Goal: Find contact information: Find contact information

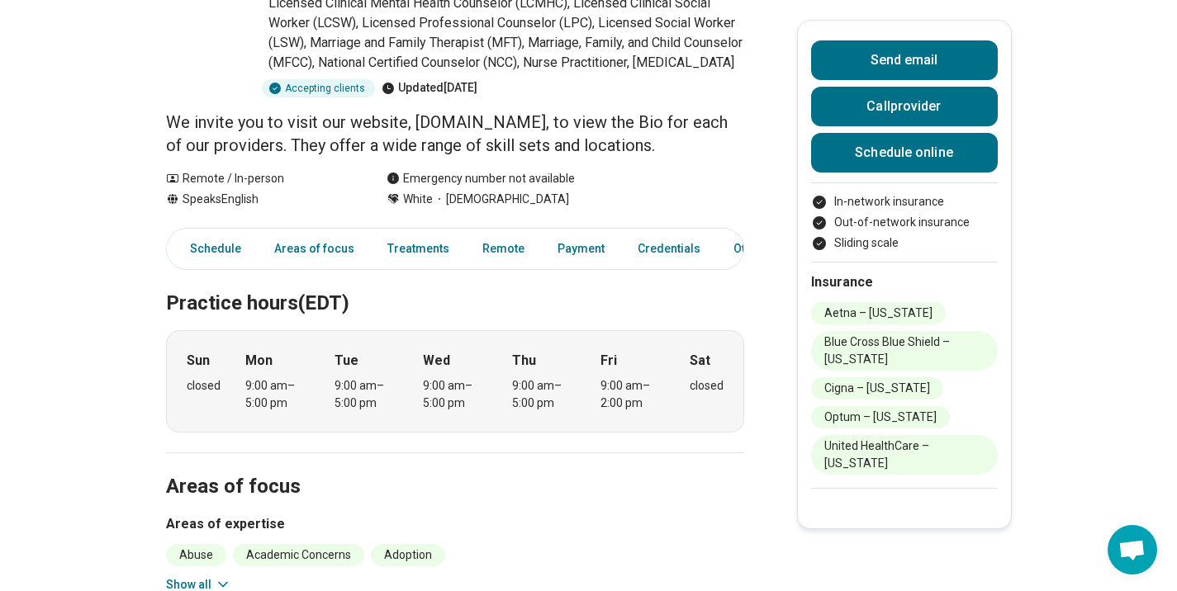
scroll to position [210, 0]
click at [301, 231] on link "Areas of focus" at bounding box center [314, 248] width 100 height 34
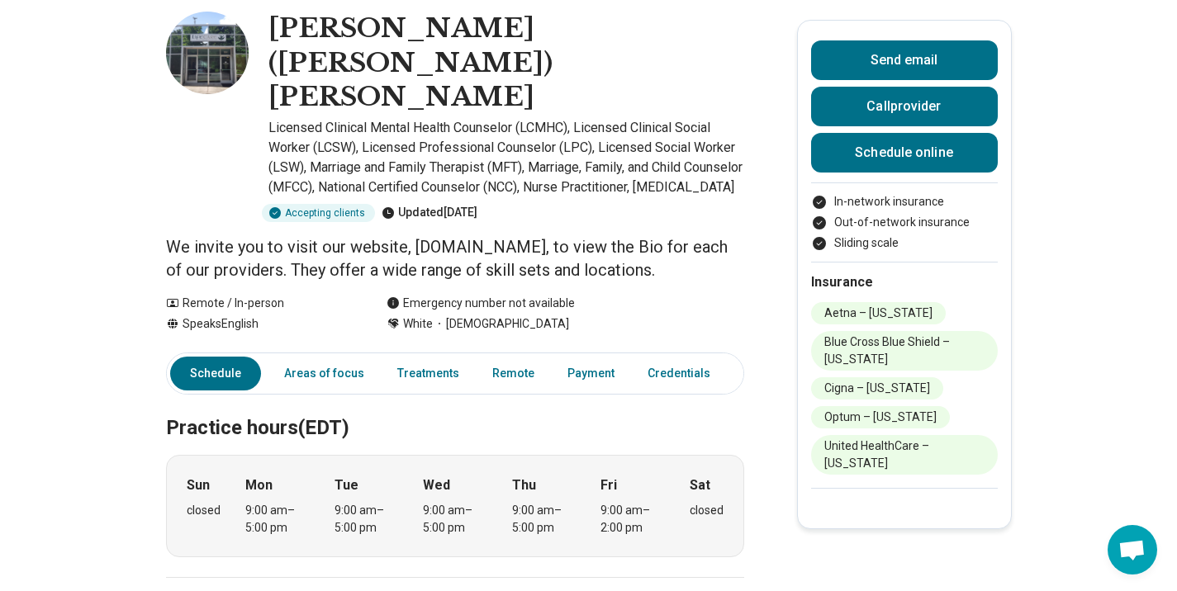
scroll to position [125, 0]
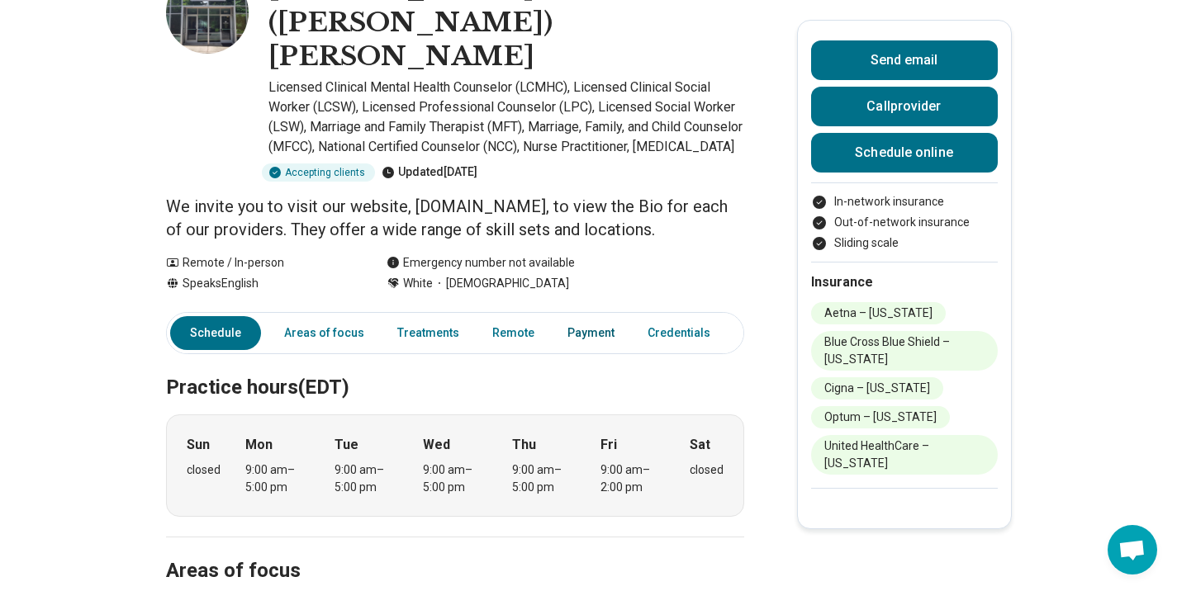
click at [557, 316] on link "Payment" at bounding box center [590, 333] width 67 height 34
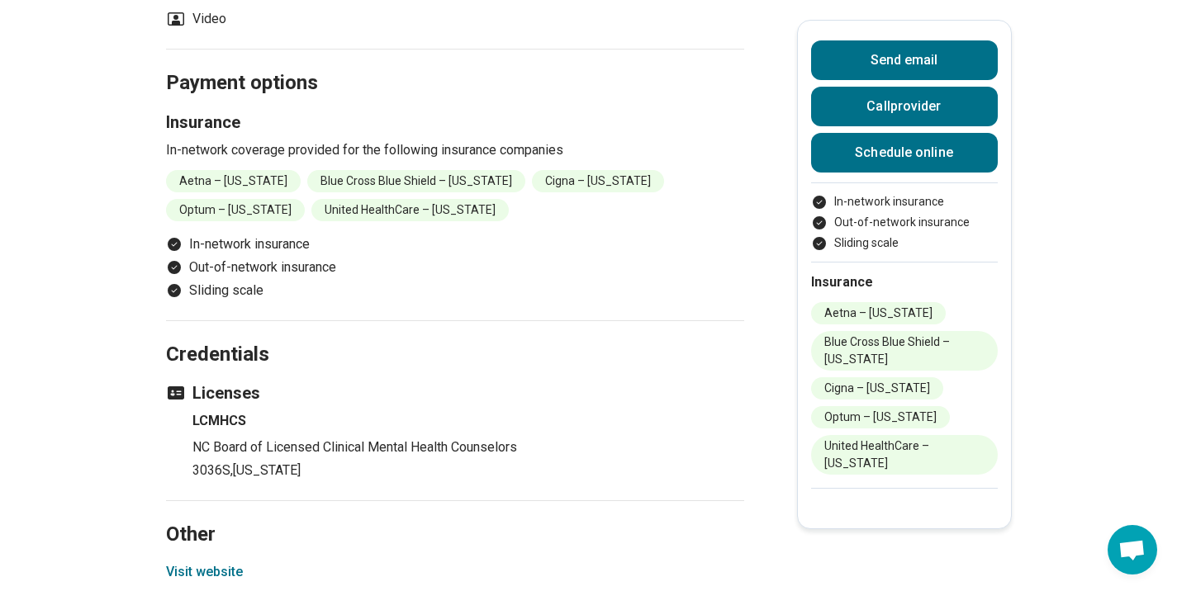
scroll to position [1248, 0]
click at [181, 260] on icon "Payment options" at bounding box center [174, 266] width 13 height 13
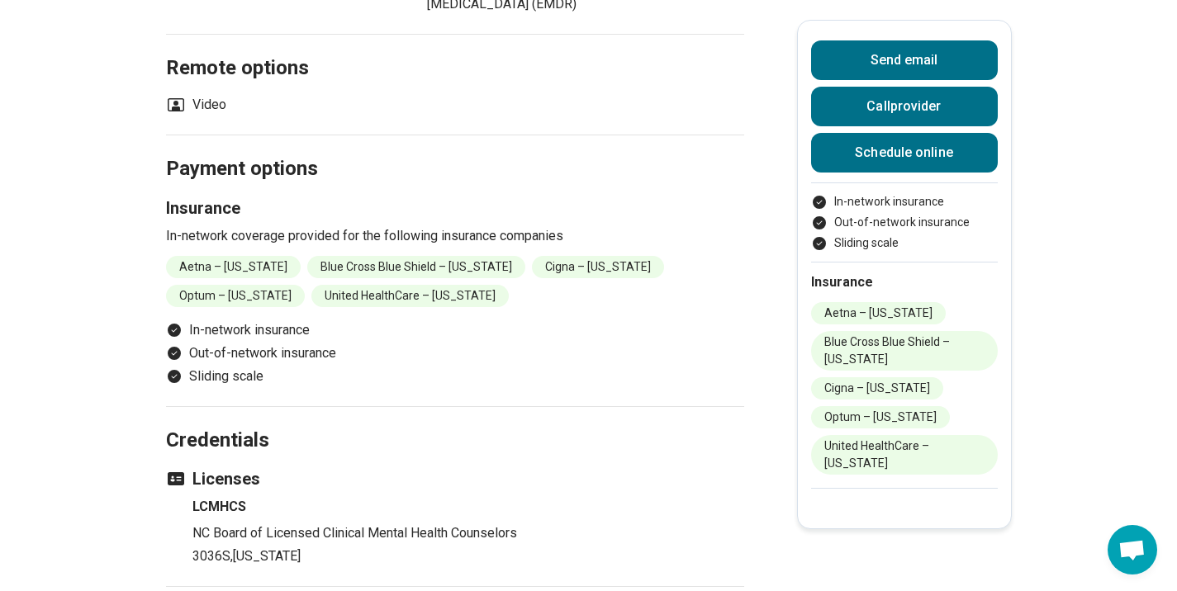
scroll to position [1162, 0]
click at [394, 284] on li "United HealthCare – [US_STATE]" at bounding box center [409, 295] width 197 height 22
click at [589, 263] on ul "Aetna – [US_STATE] Blue Cross Blue Shield – [US_STATE] [GEOGRAPHIC_DATA] – [US_…" at bounding box center [455, 280] width 578 height 51
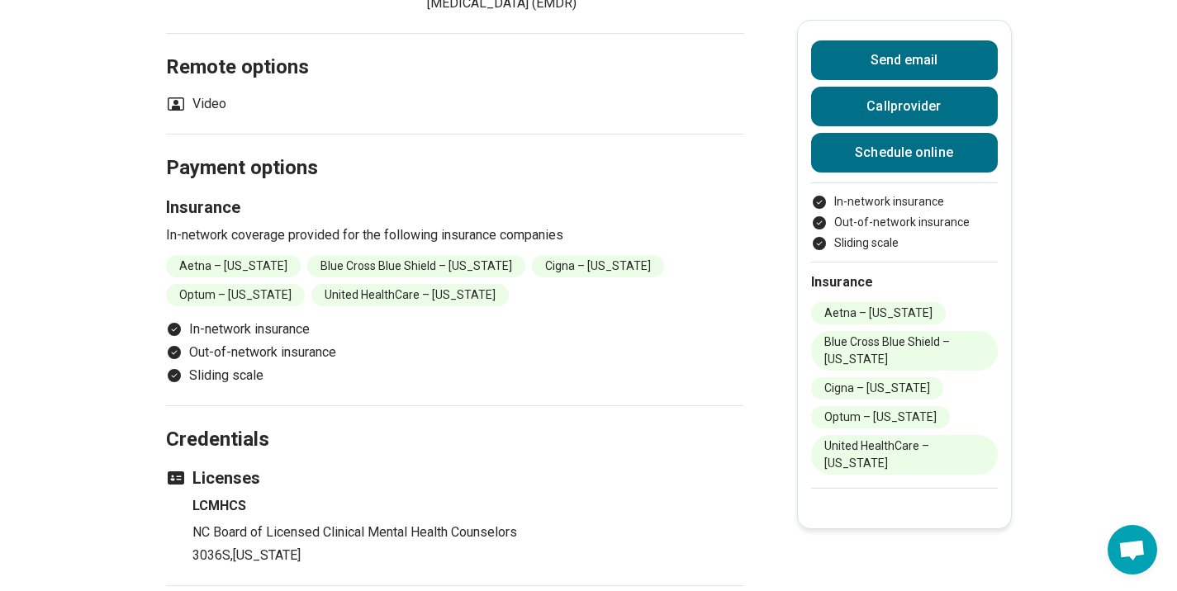
click at [267, 343] on li "Out-of-network insurance" at bounding box center [455, 353] width 578 height 20
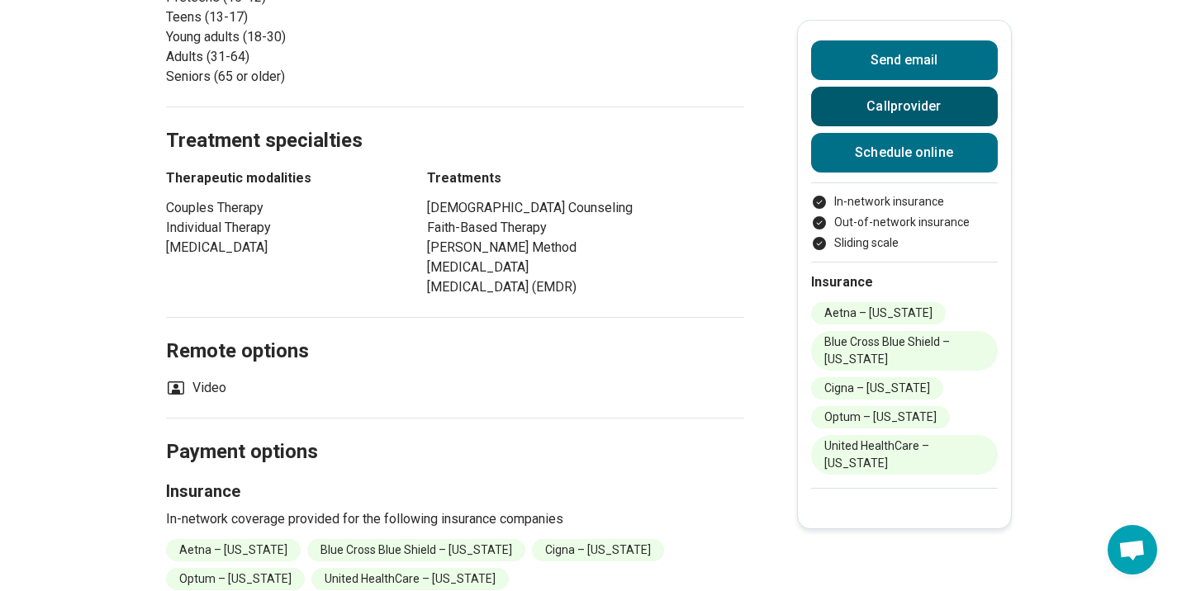
scroll to position [876, 0]
click at [903, 112] on button "Call provider" at bounding box center [904, 107] width 187 height 40
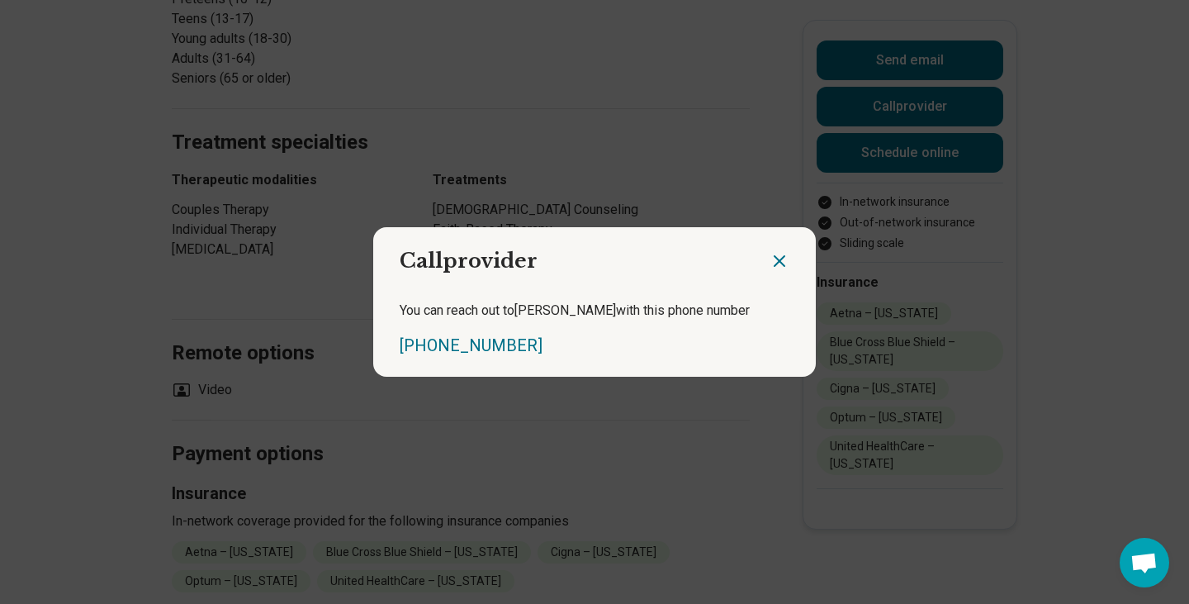
click at [775, 265] on icon "Close dialog" at bounding box center [780, 261] width 10 height 10
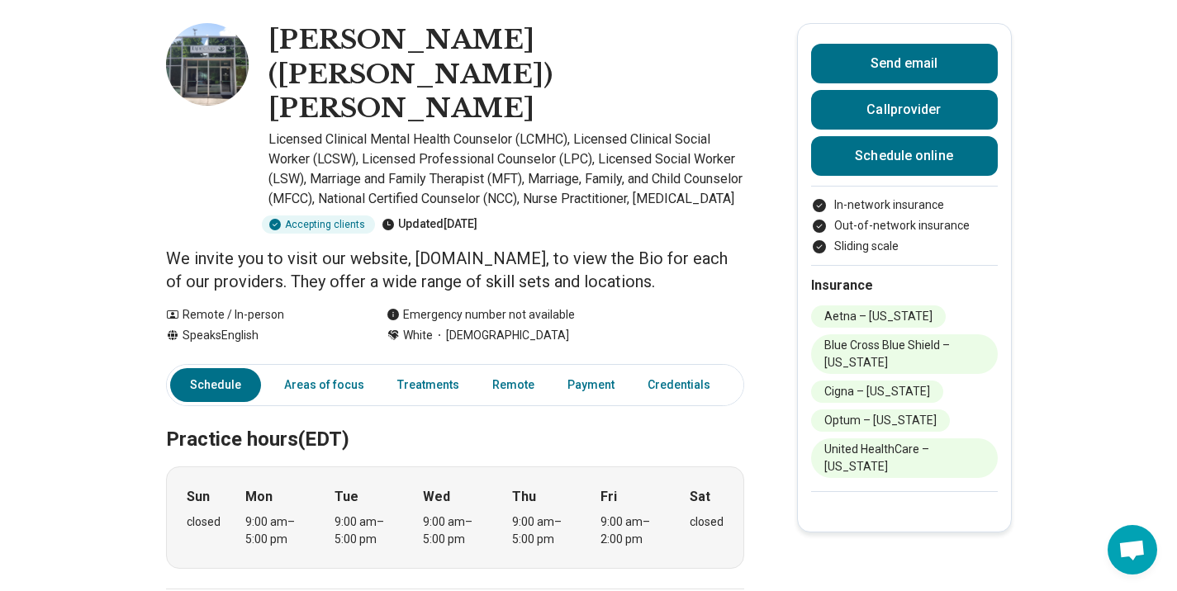
scroll to position [0, 0]
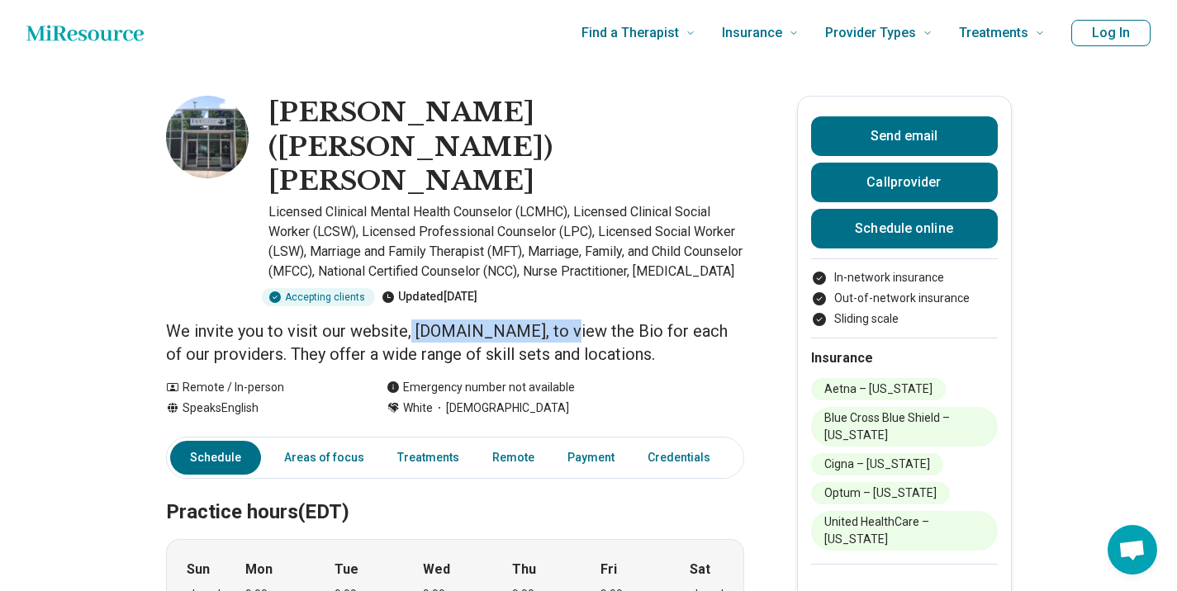
drag, startPoint x: 416, startPoint y: 282, endPoint x: 571, endPoint y: 273, distance: 155.5
click at [571, 320] on p "We invite you to visit our website, [DOMAIN_NAME], to view the Bio for each of …" at bounding box center [455, 343] width 578 height 46
copy p "[DOMAIN_NAME],"
click at [569, 379] on div "Emergency number not available" at bounding box center [480, 387] width 188 height 17
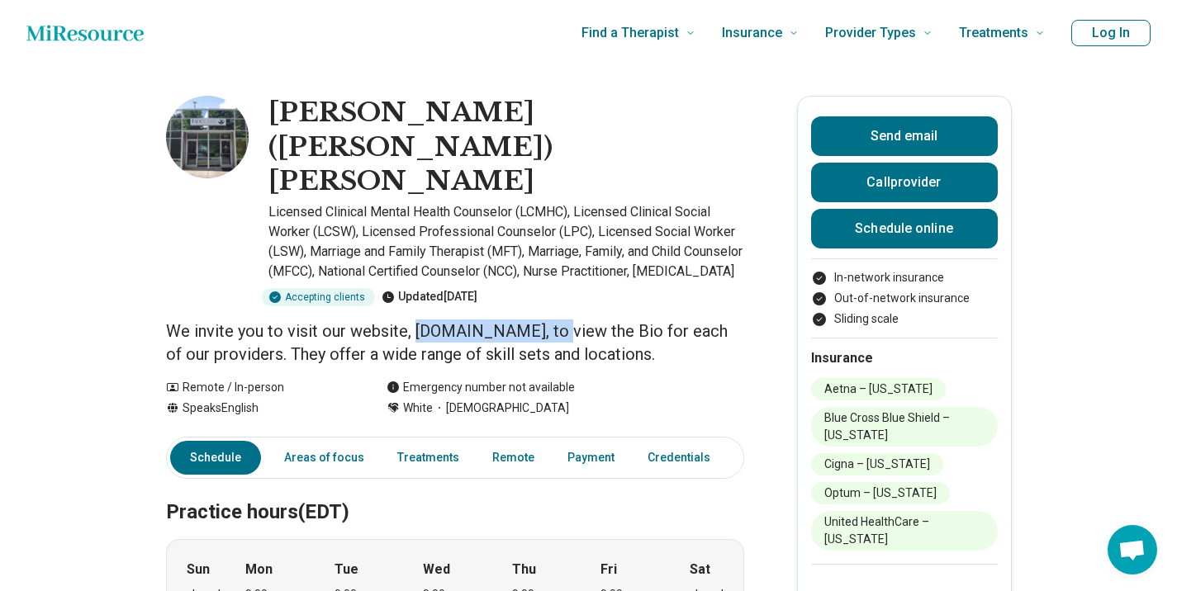
drag, startPoint x: 423, startPoint y: 280, endPoint x: 564, endPoint y: 277, distance: 141.2
click at [564, 320] on p "We invite you to visit our website, [DOMAIN_NAME], to view the Bio for each of …" at bounding box center [455, 343] width 578 height 46
copy p "[DOMAIN_NAME]"
